Goal: Use online tool/utility: Utilize a website feature to perform a specific function

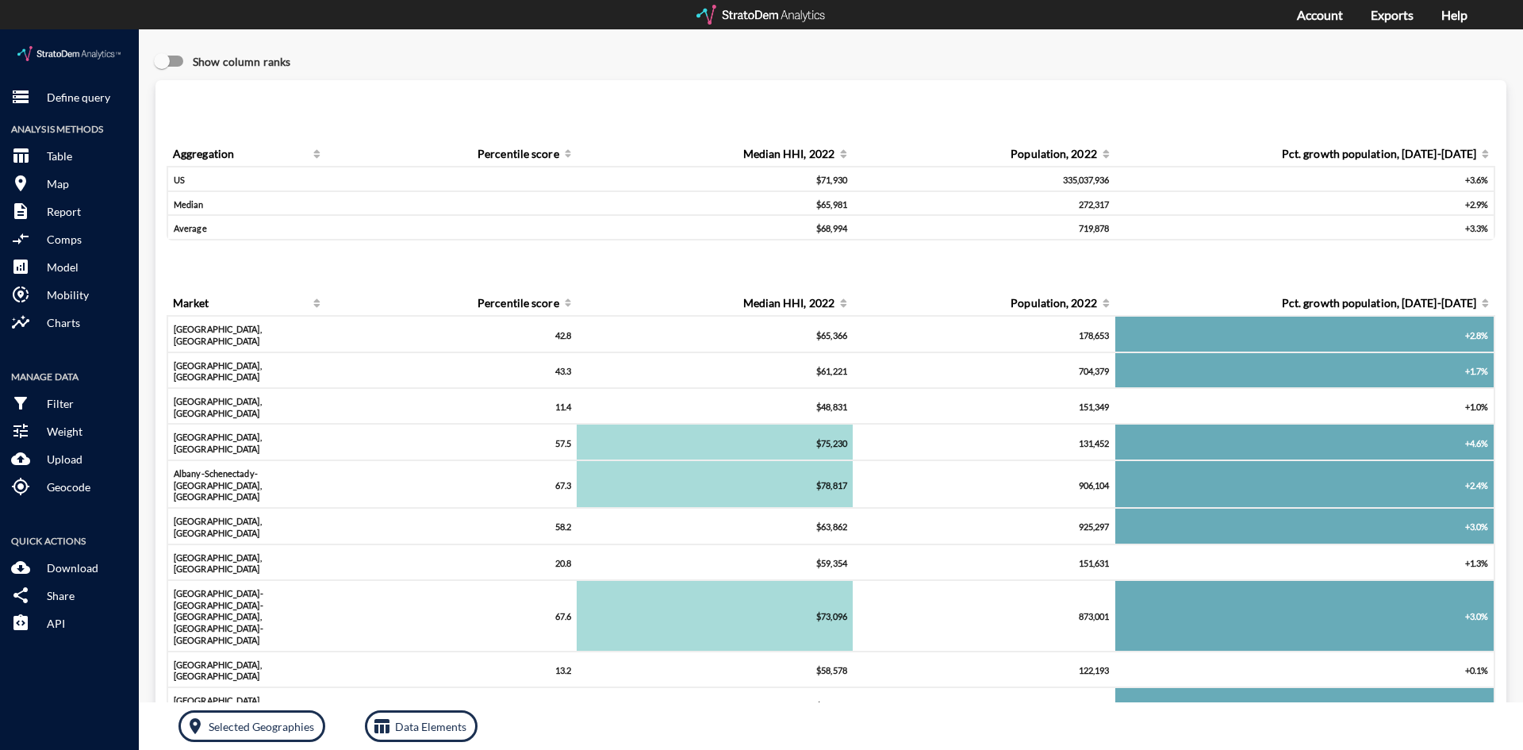
click div "Query progress Aggregation Percentile score Median HHI, 2022 Population, 2022 P…"
click input "Show column ranks"
checkbox input "true"
click img
click p "Define query"
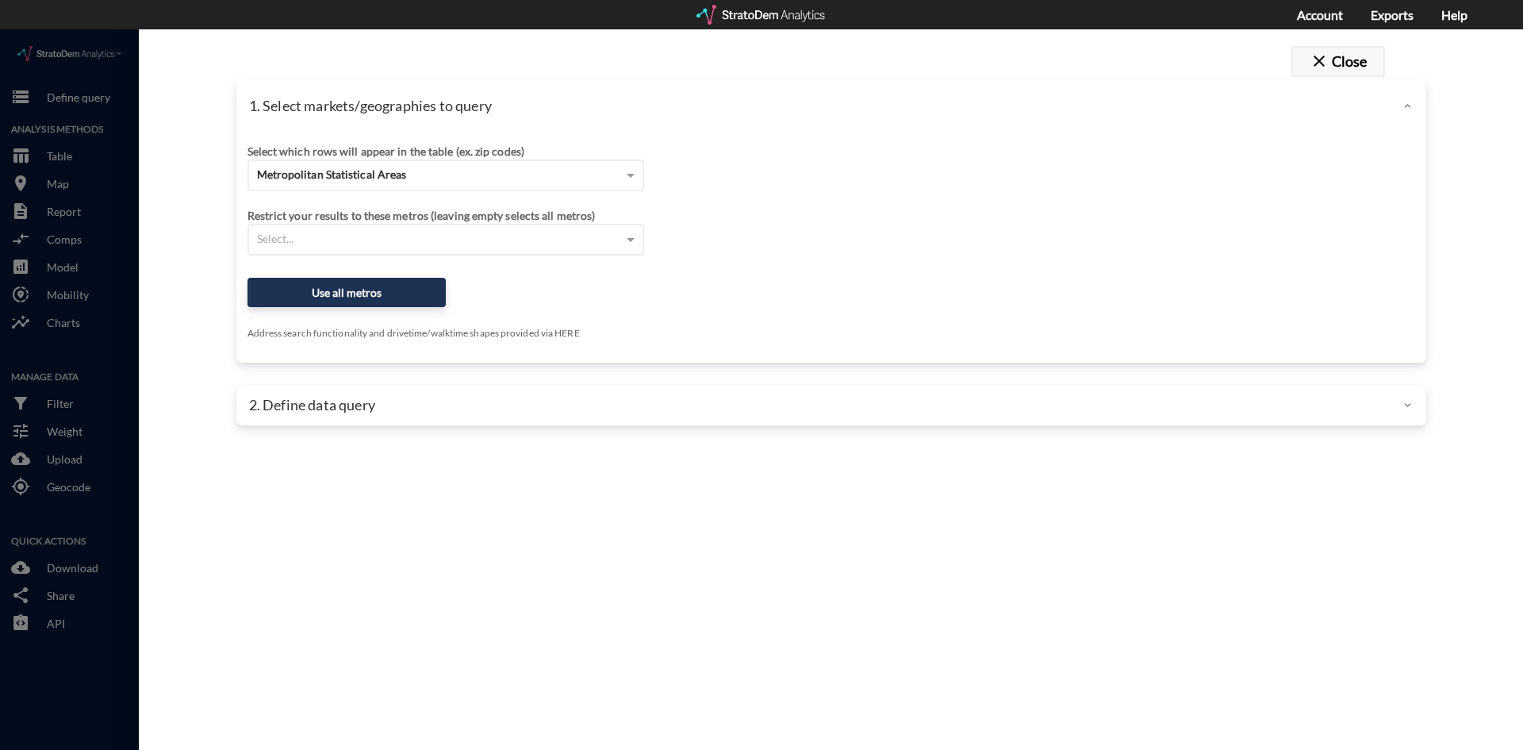
click button "close Close"
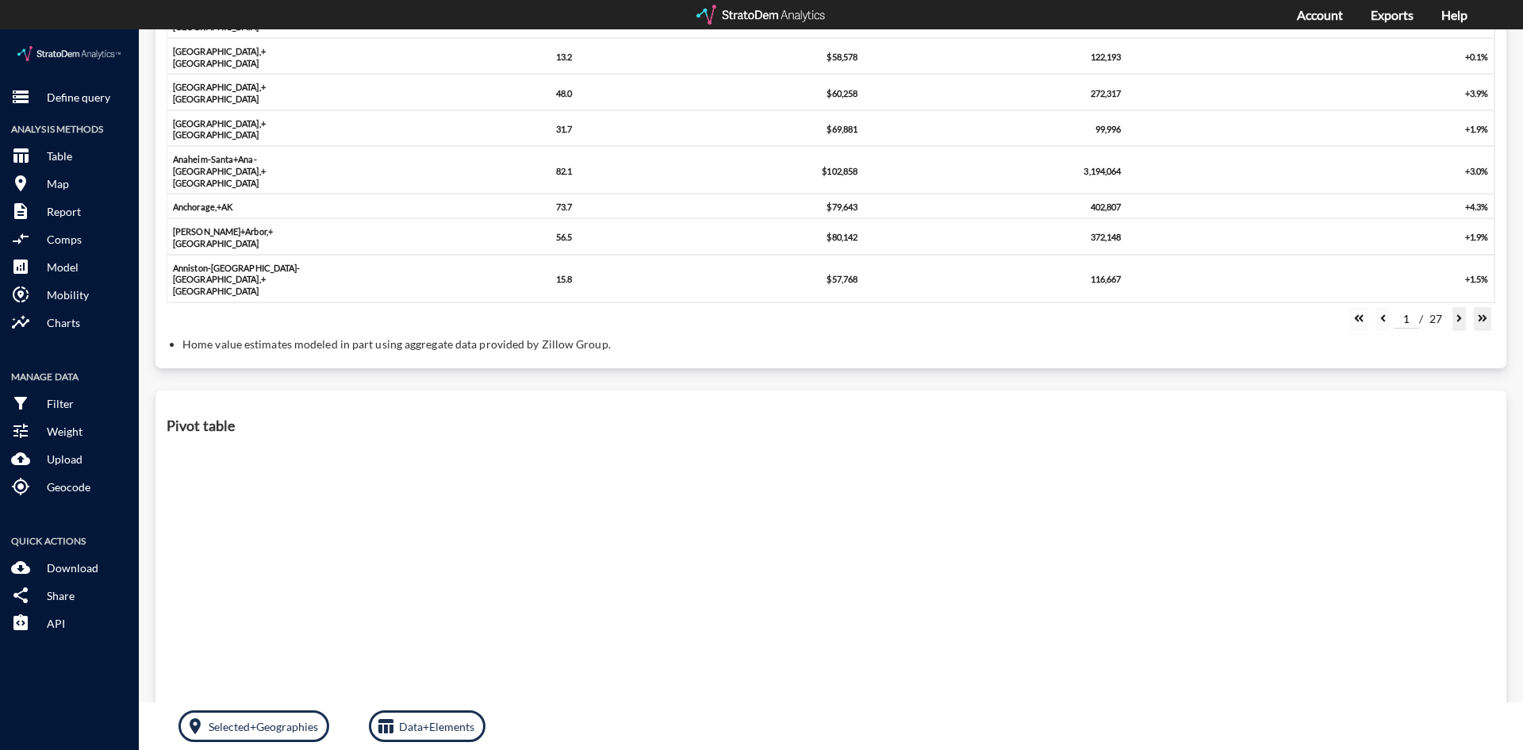
scroll to position [707, 0]
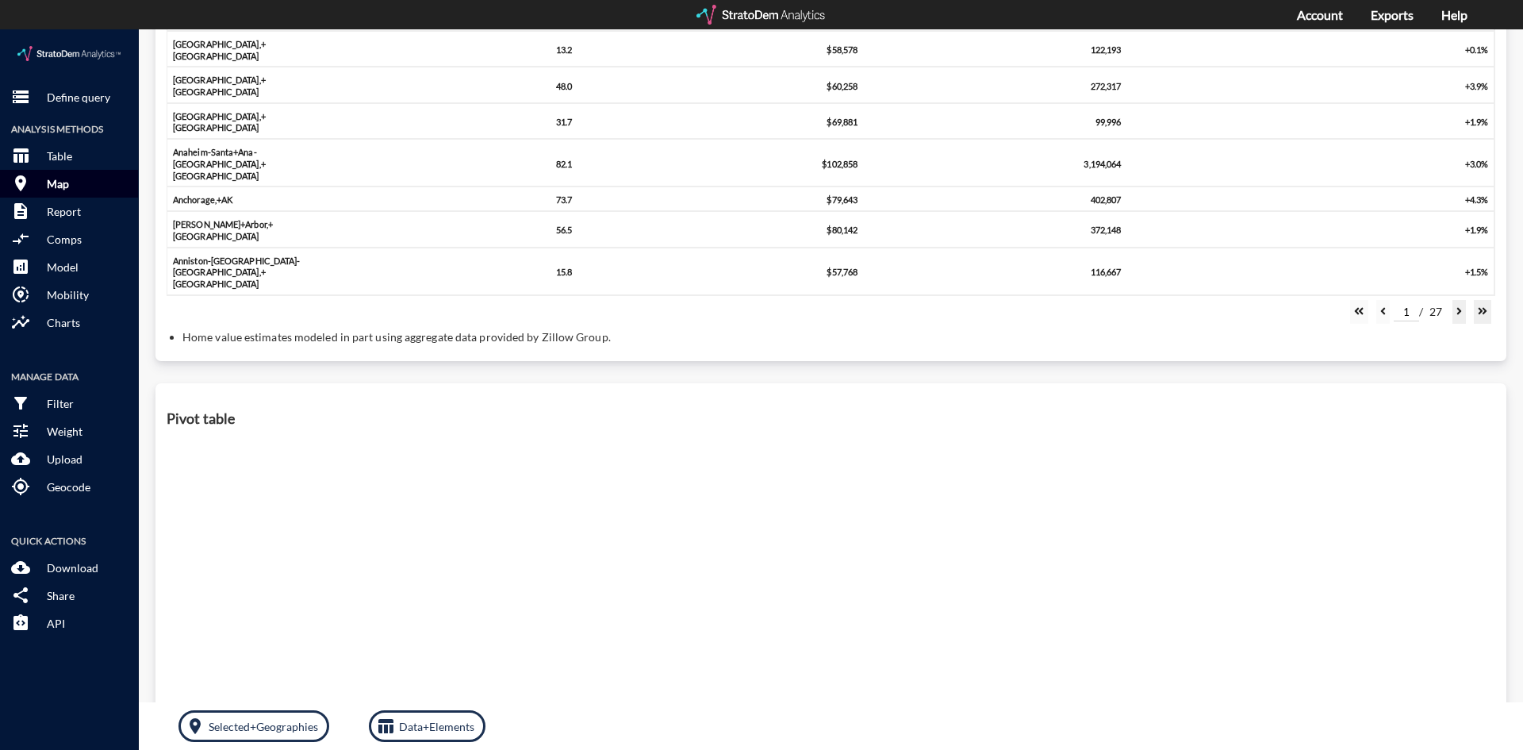
click p "Map"
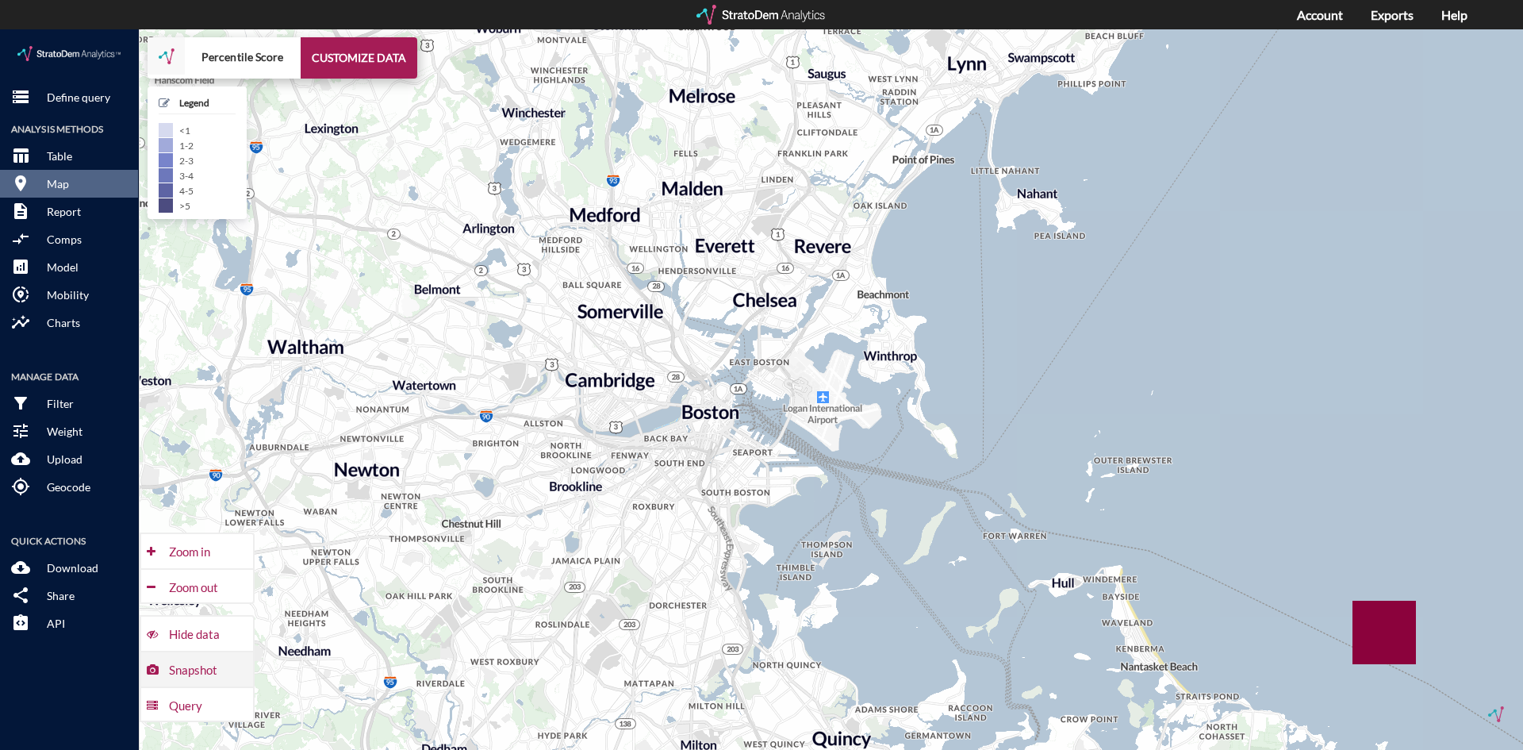
click div "Snapshot"
